Goal: Answer question/provide support

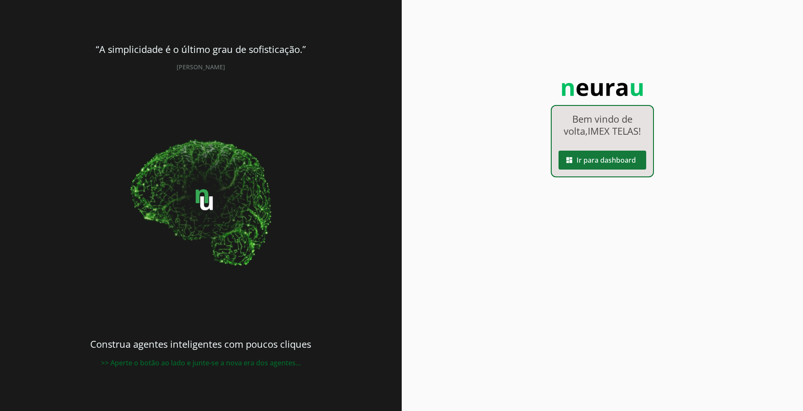
click at [629, 163] on span at bounding box center [603, 160] width 88 height 21
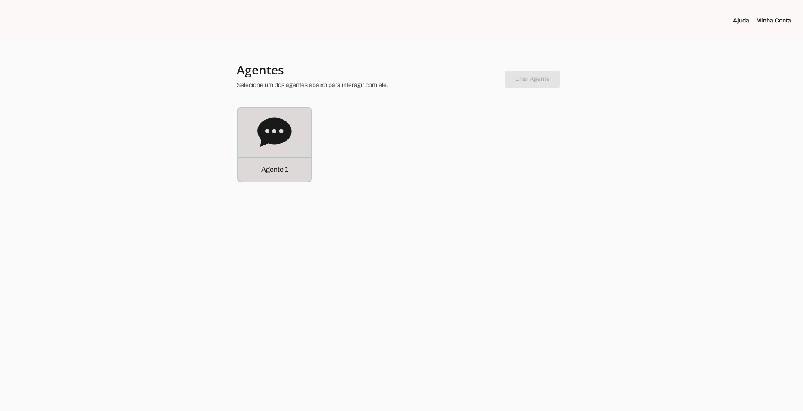
click at [293, 123] on div "Agente 1" at bounding box center [275, 144] width 74 height 74
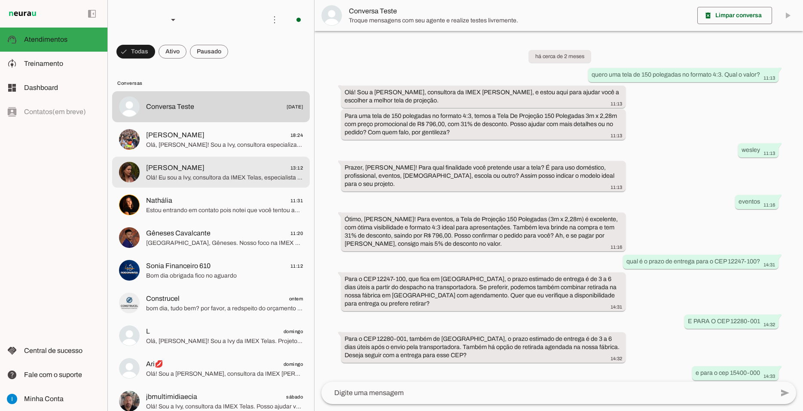
scroll to position [392, 0]
